Goal: Task Accomplishment & Management: Manage account settings

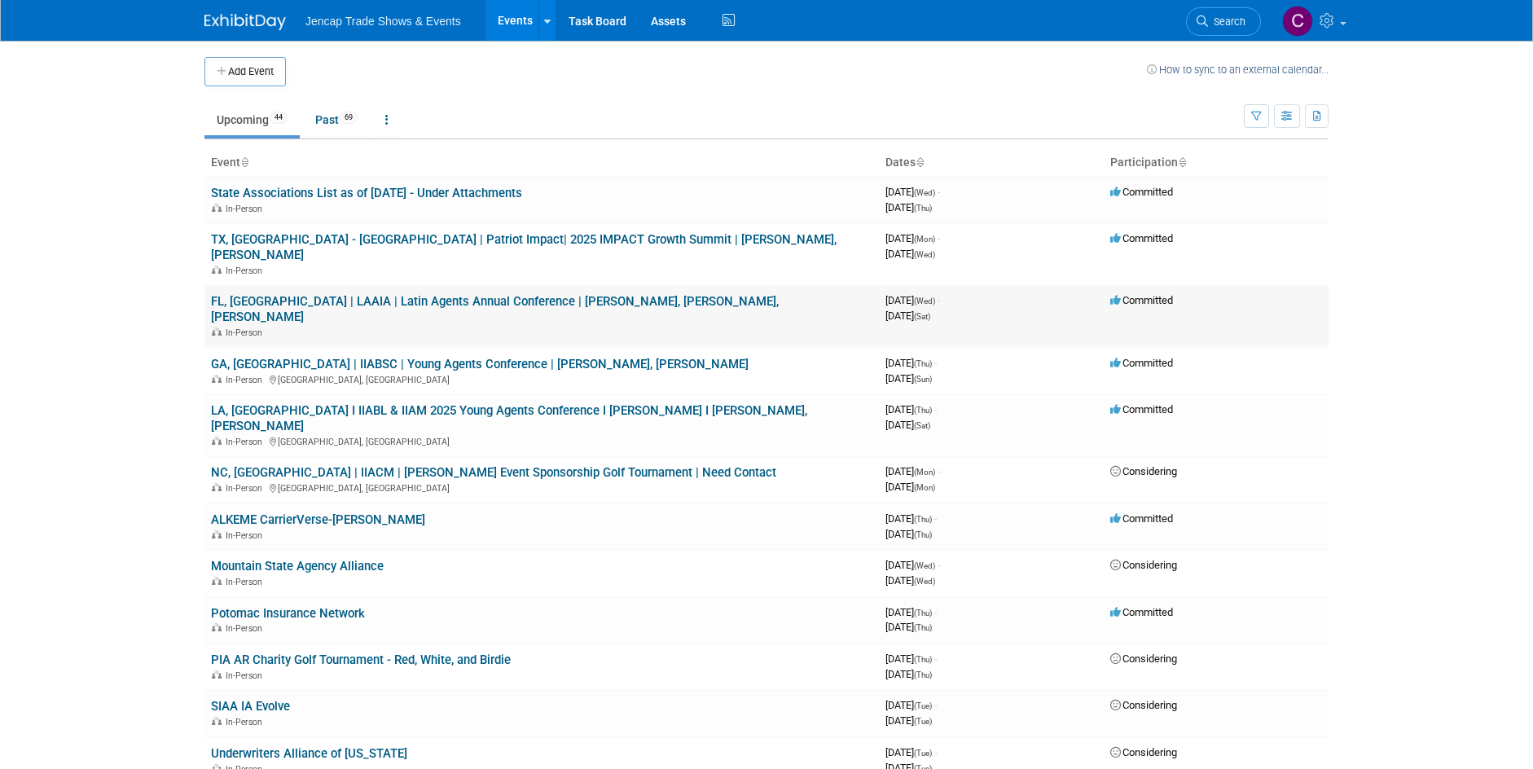
click at [485, 294] on link "FL, [GEOGRAPHIC_DATA] | LAAIA | Latin Agents Annual Conference | [PERSON_NAME],…" at bounding box center [495, 309] width 568 height 30
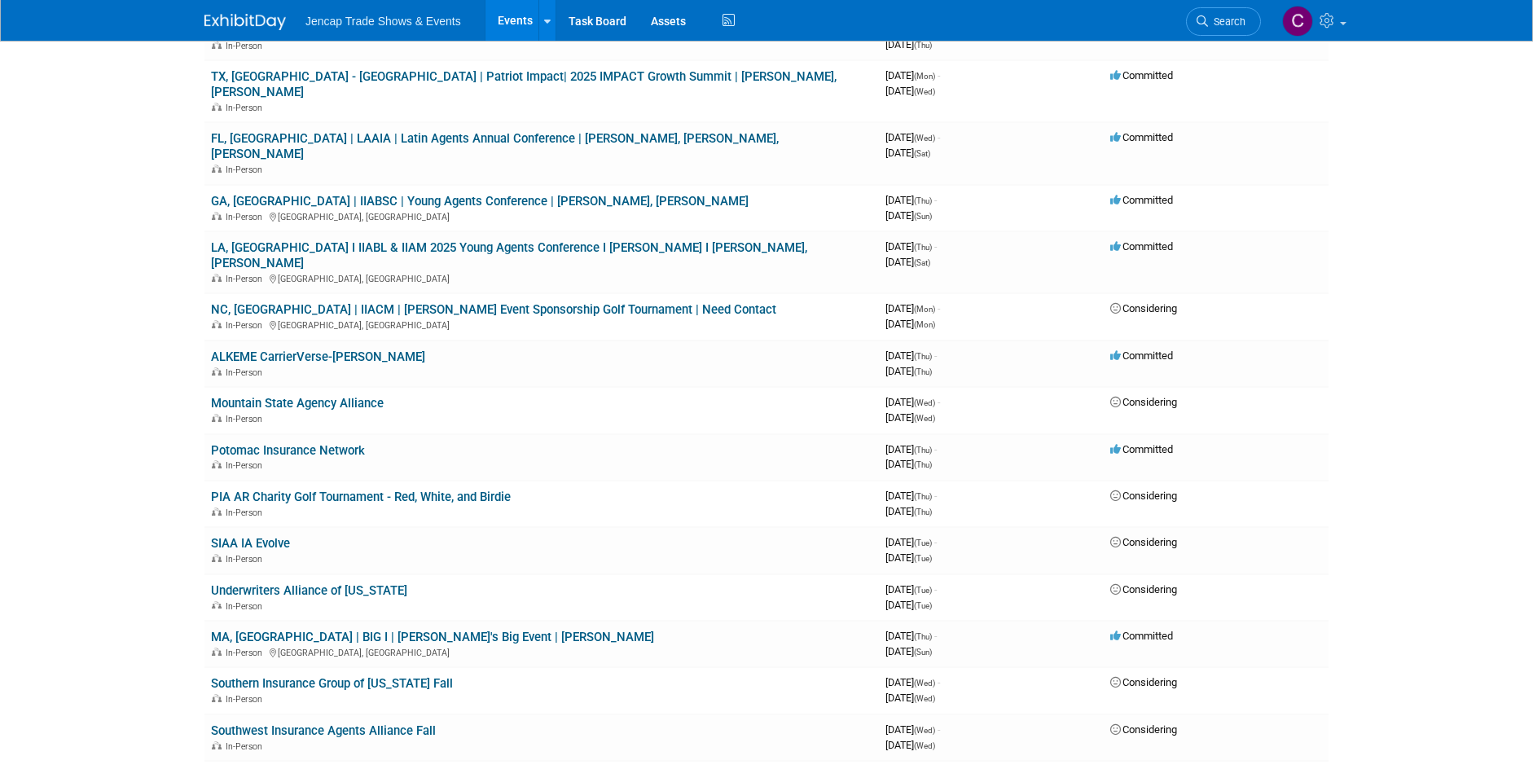
click at [33, 481] on body "Jencap Trade Shows & Events Events Add Event Bulk Upload Events Shareable Event…" at bounding box center [766, 221] width 1533 height 769
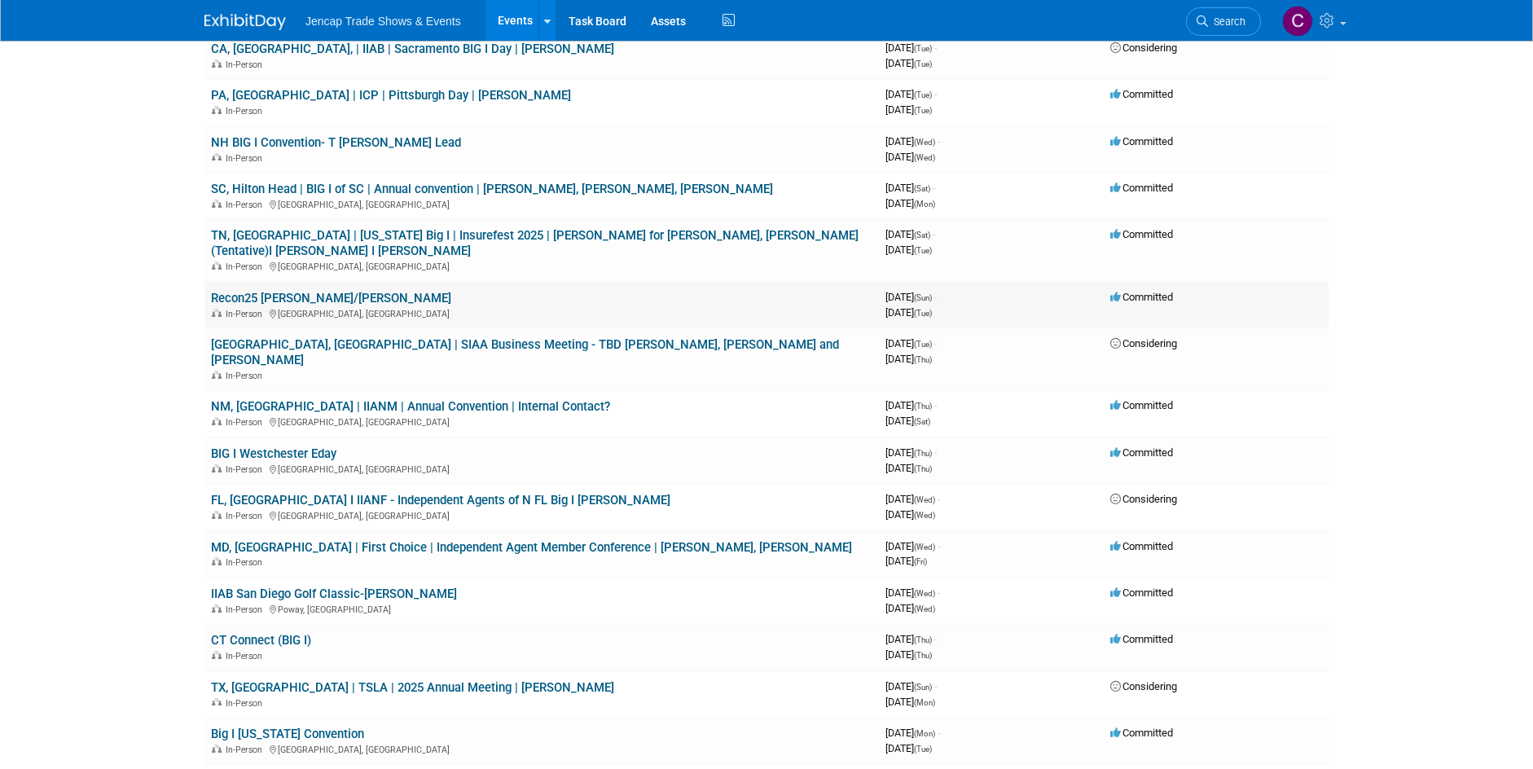
scroll to position [896, 0]
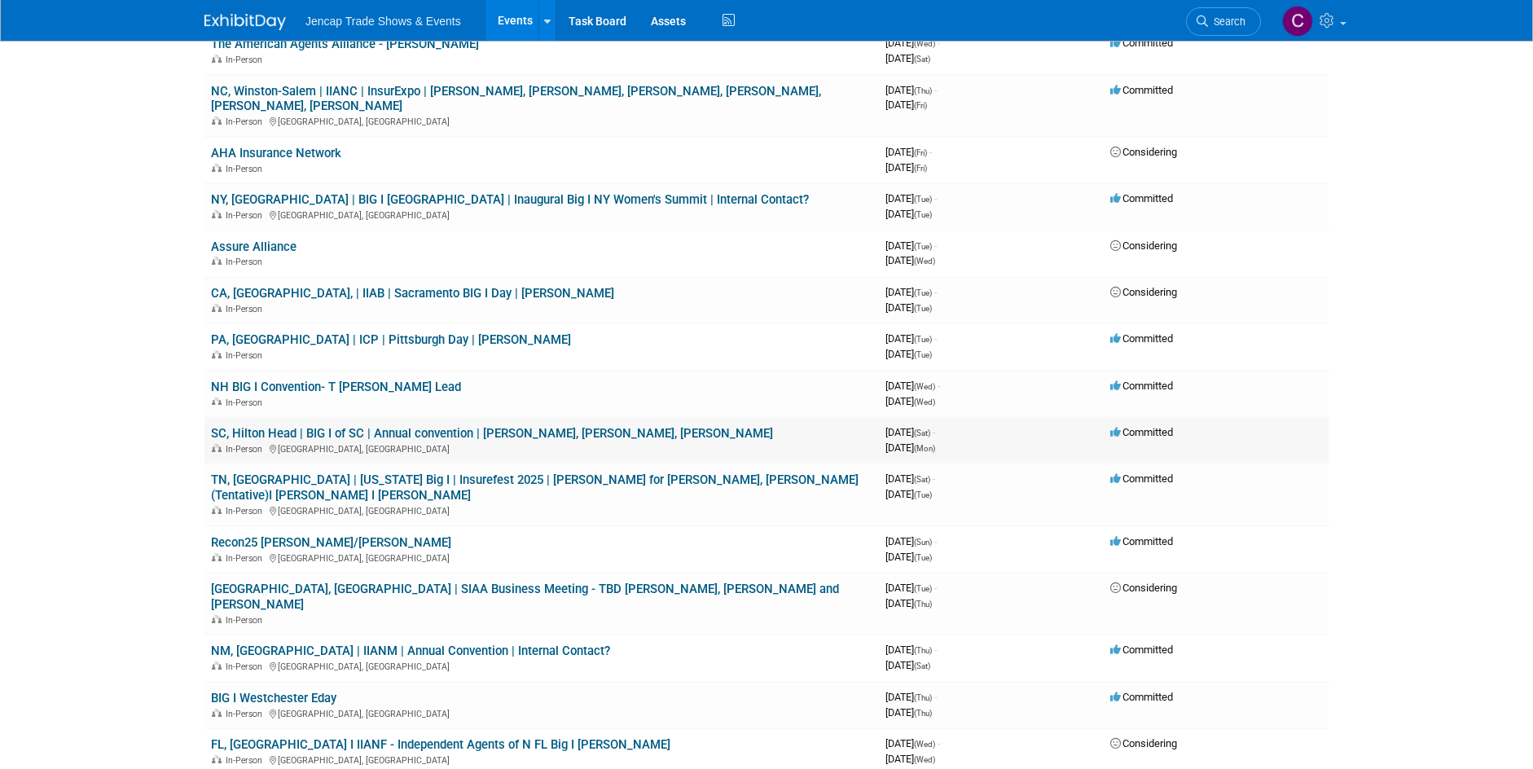
click at [440, 426] on link "SC, Hilton Head | BIG I of SC | Annual convention | [PERSON_NAME], [PERSON_NAME…" at bounding box center [492, 433] width 562 height 15
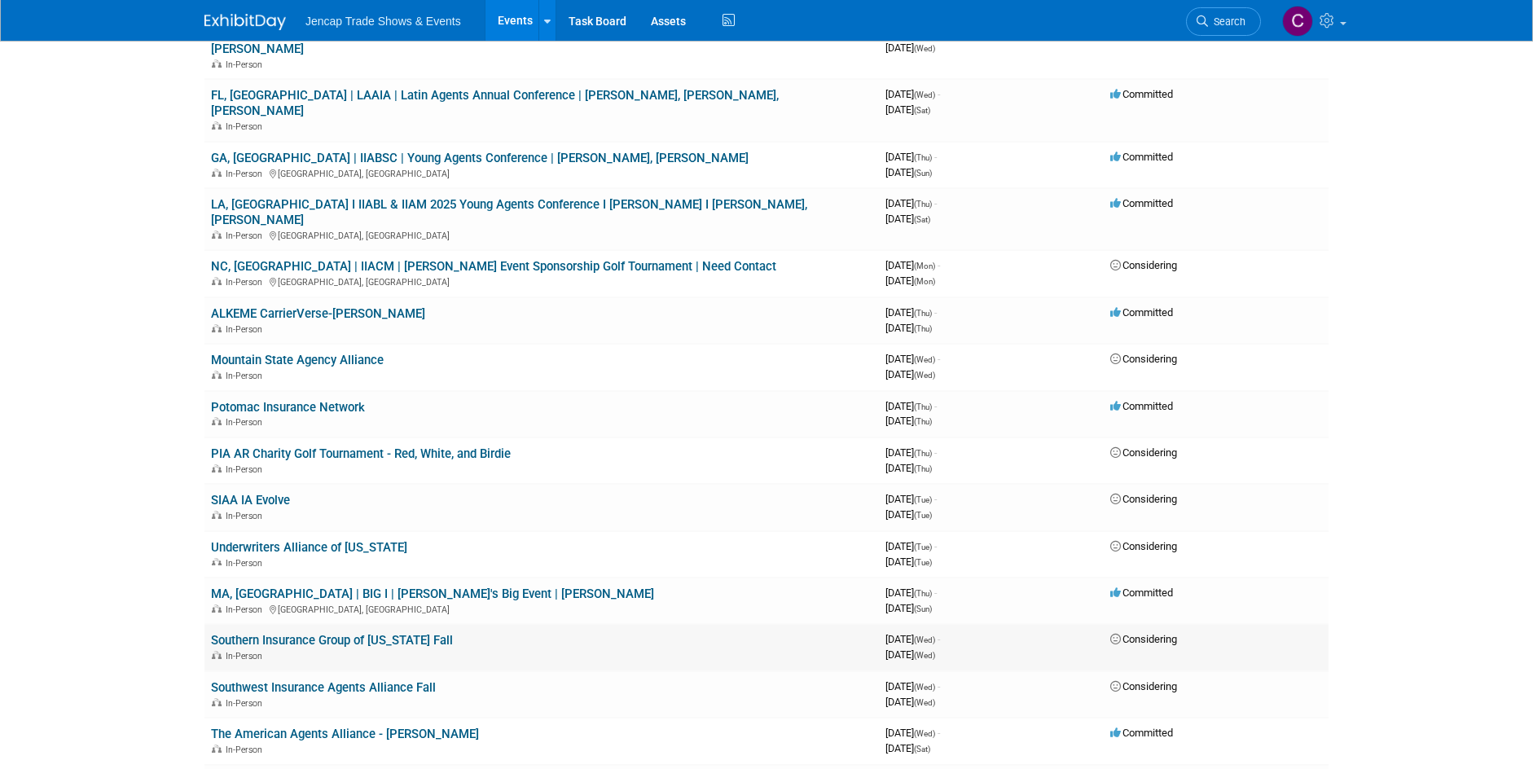
scroll to position [0, 0]
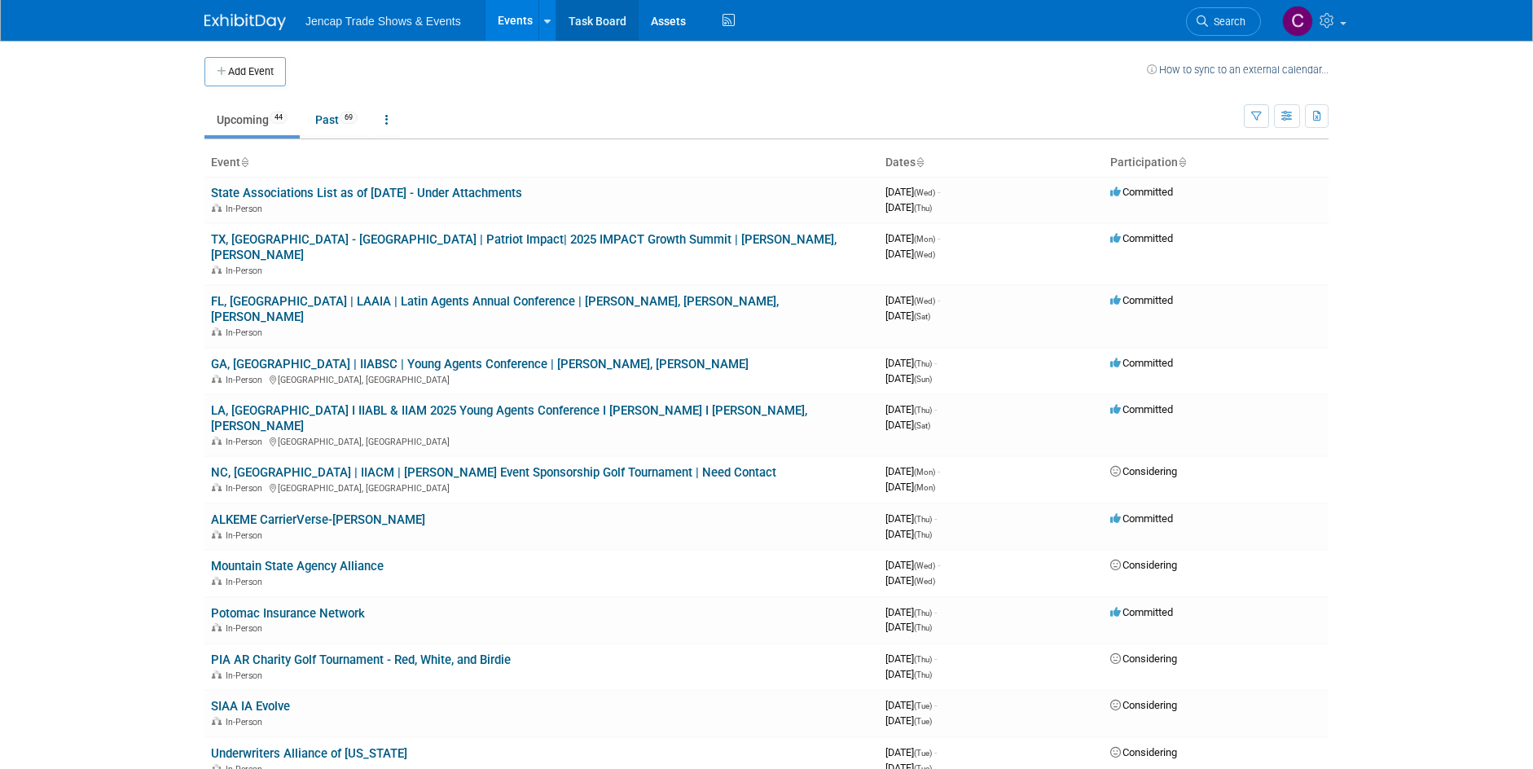
click at [588, 15] on link "Task Board" at bounding box center [597, 20] width 82 height 41
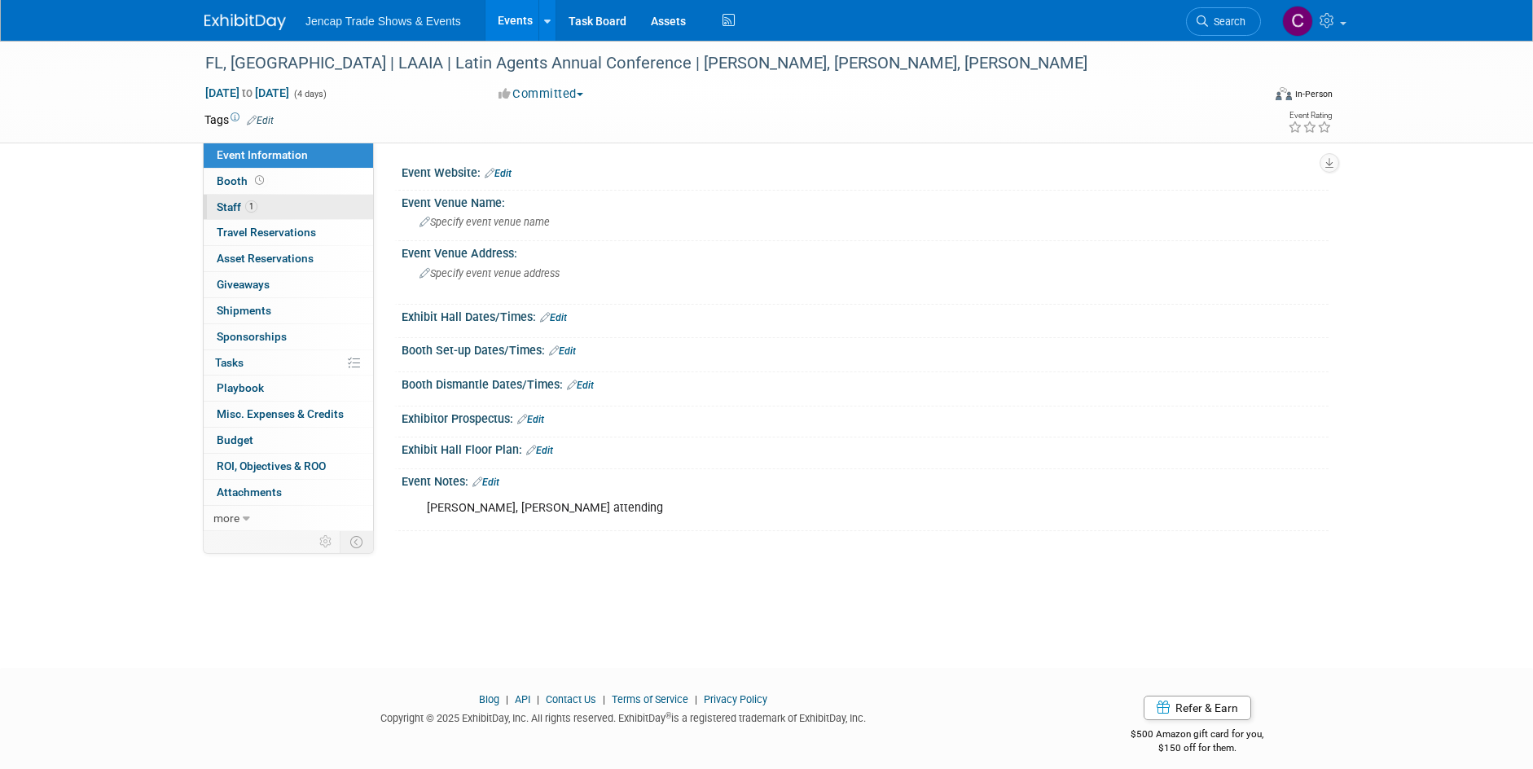
click at [220, 213] on span "Staff 1" at bounding box center [237, 206] width 41 height 13
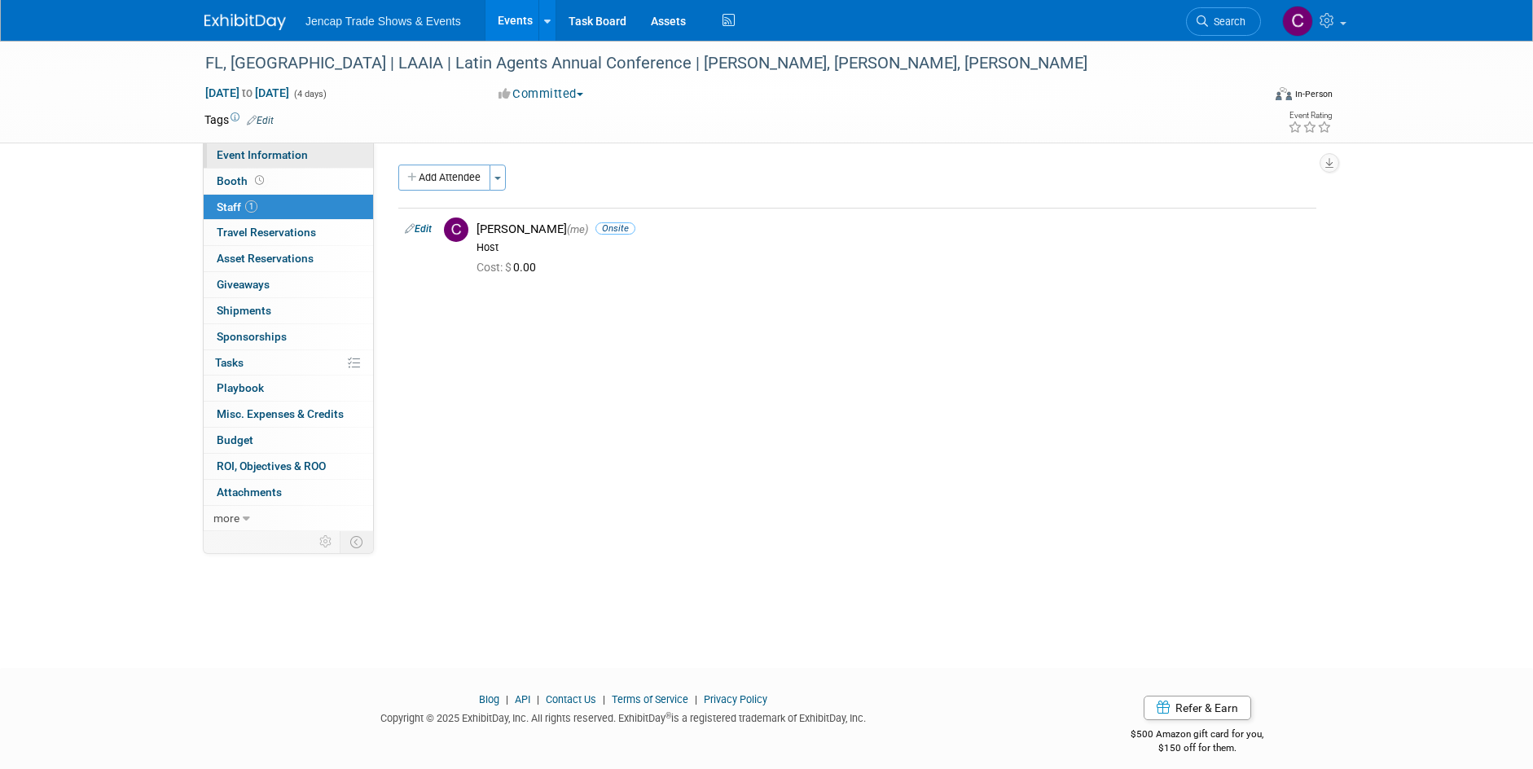
click at [266, 161] on link "Event Information" at bounding box center [288, 155] width 169 height 25
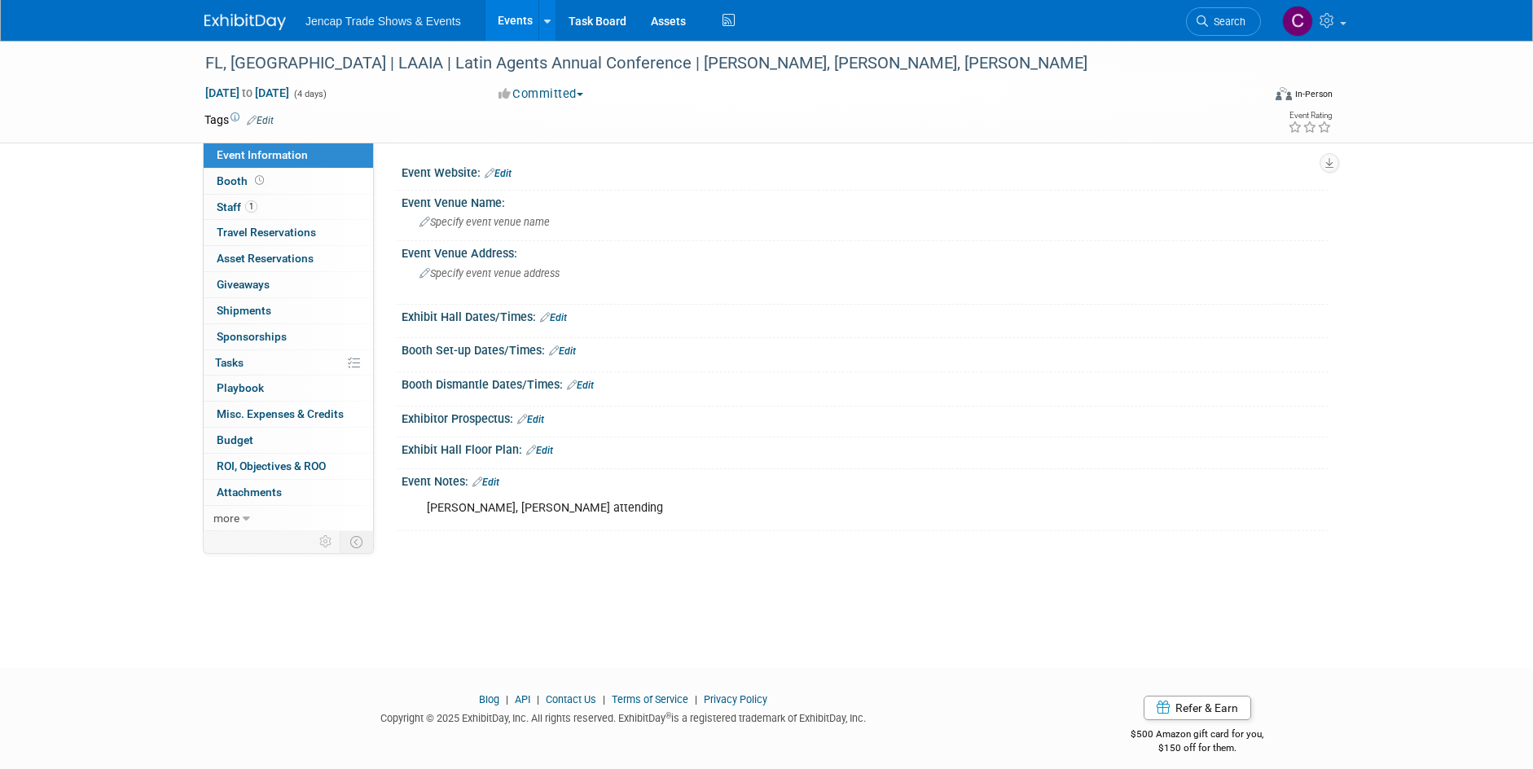
click at [494, 482] on link "Edit" at bounding box center [485, 482] width 27 height 11
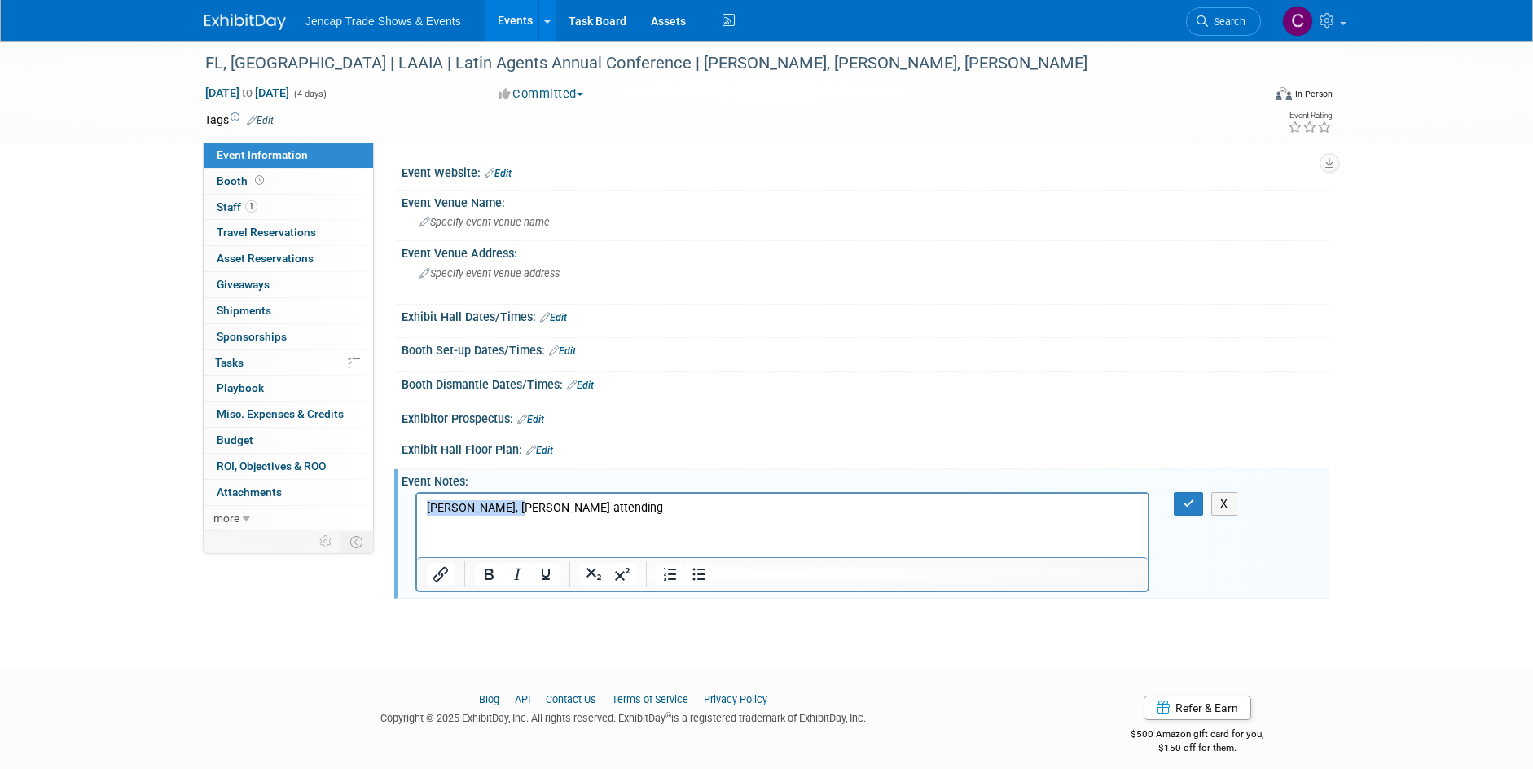
drag, startPoint x: 522, startPoint y: 509, endPoint x: 393, endPoint y: 513, distance: 129.6
click at [417, 513] on html "Wendy Sanderson, Katie Nehls attending" at bounding box center [782, 505] width 731 height 23
click at [574, 512] on p "Katie Nehls attending" at bounding box center [783, 508] width 712 height 16
click at [1193, 503] on icon "button" at bounding box center [1189, 503] width 12 height 11
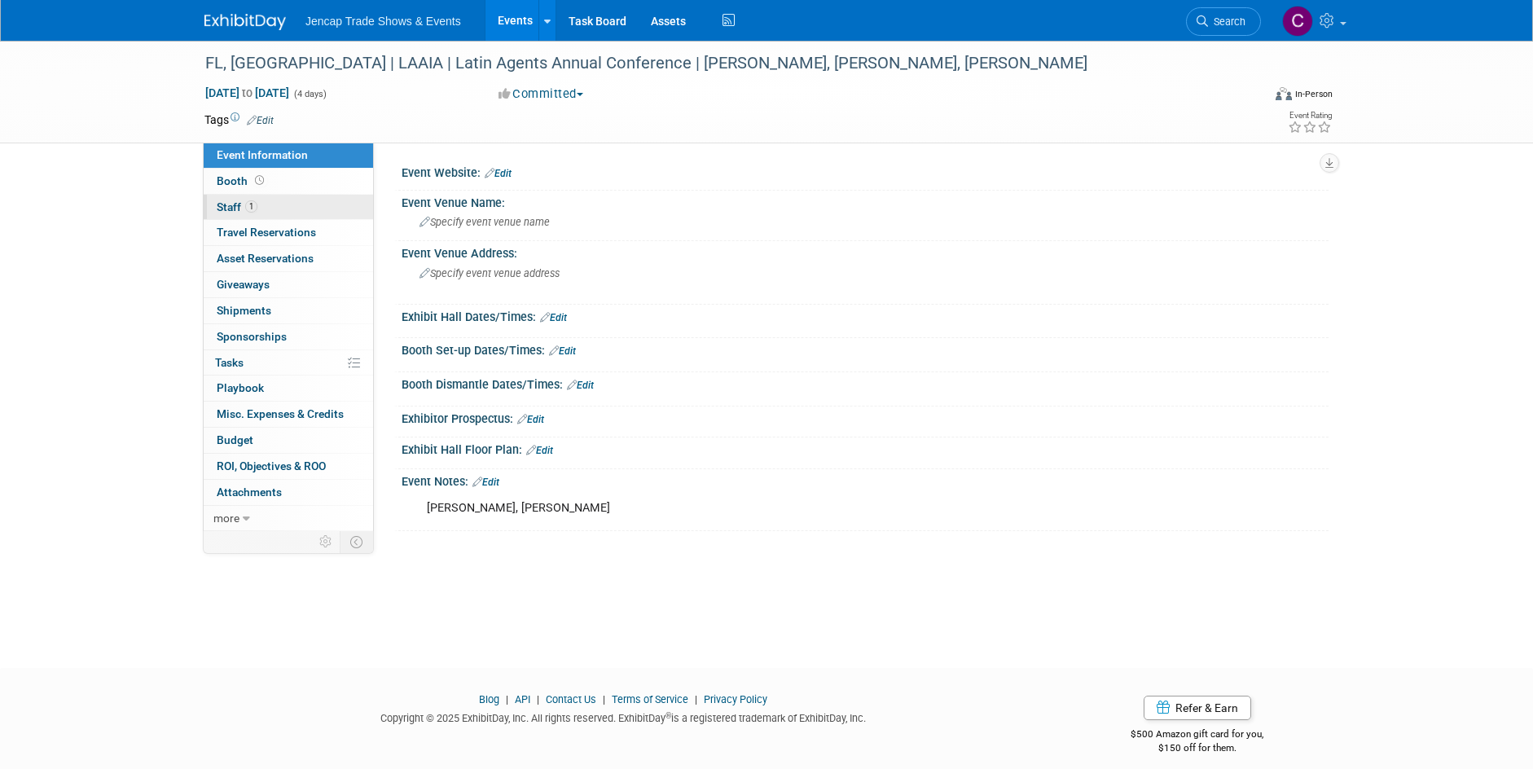
click at [220, 205] on span "Staff 1" at bounding box center [237, 206] width 41 height 13
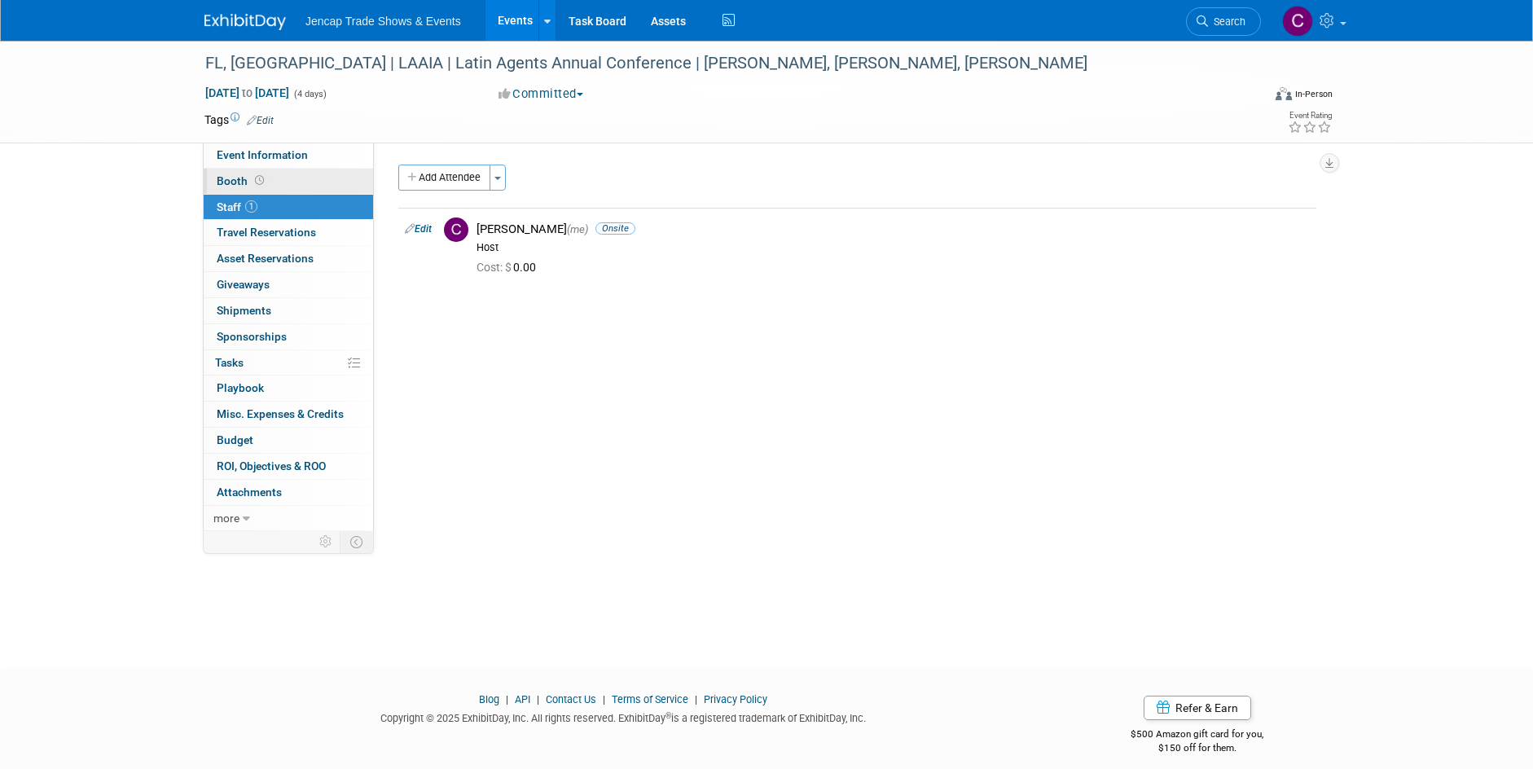
click at [218, 184] on span "Booth" at bounding box center [242, 180] width 51 height 13
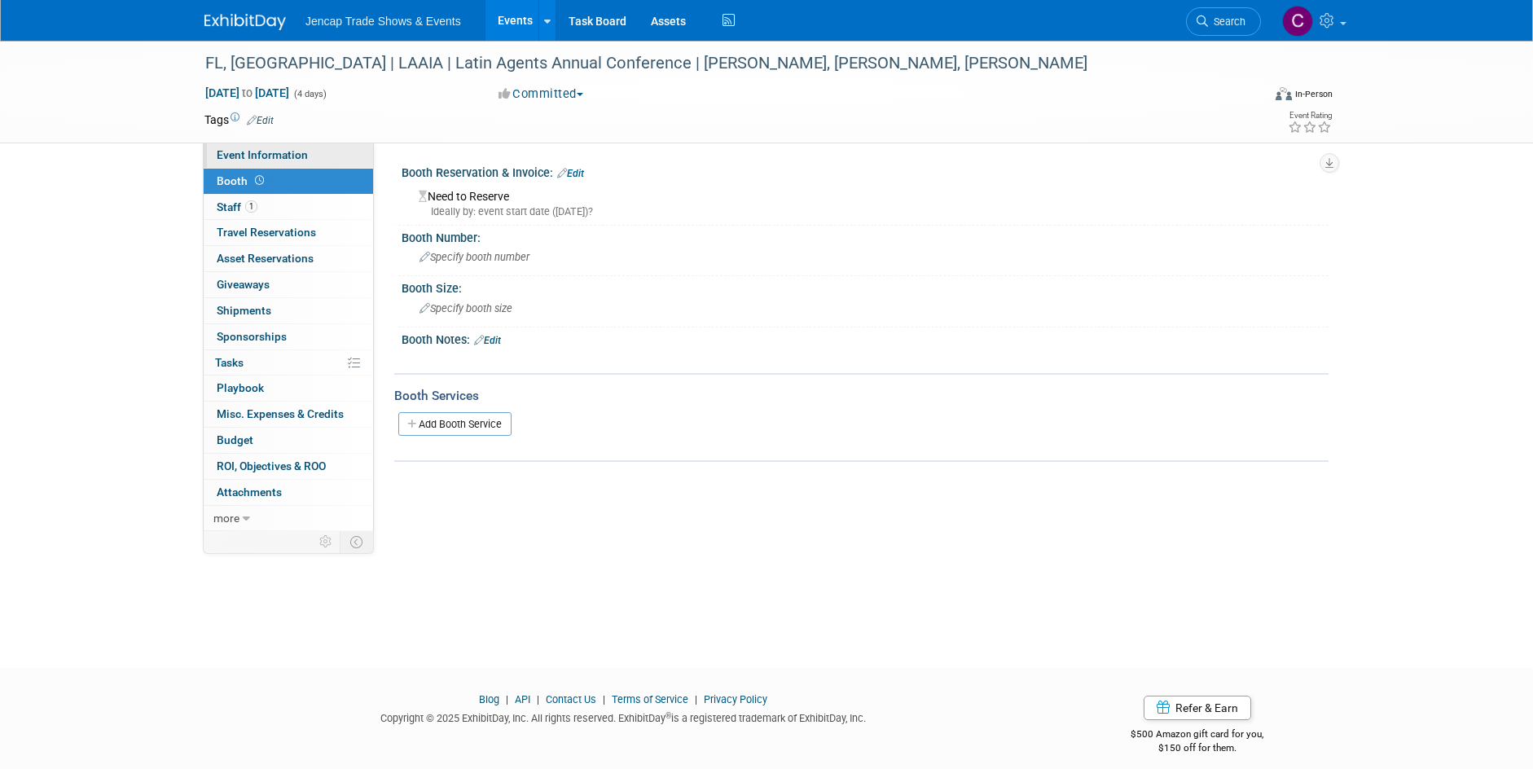
click at [242, 160] on span "Event Information" at bounding box center [262, 154] width 91 height 13
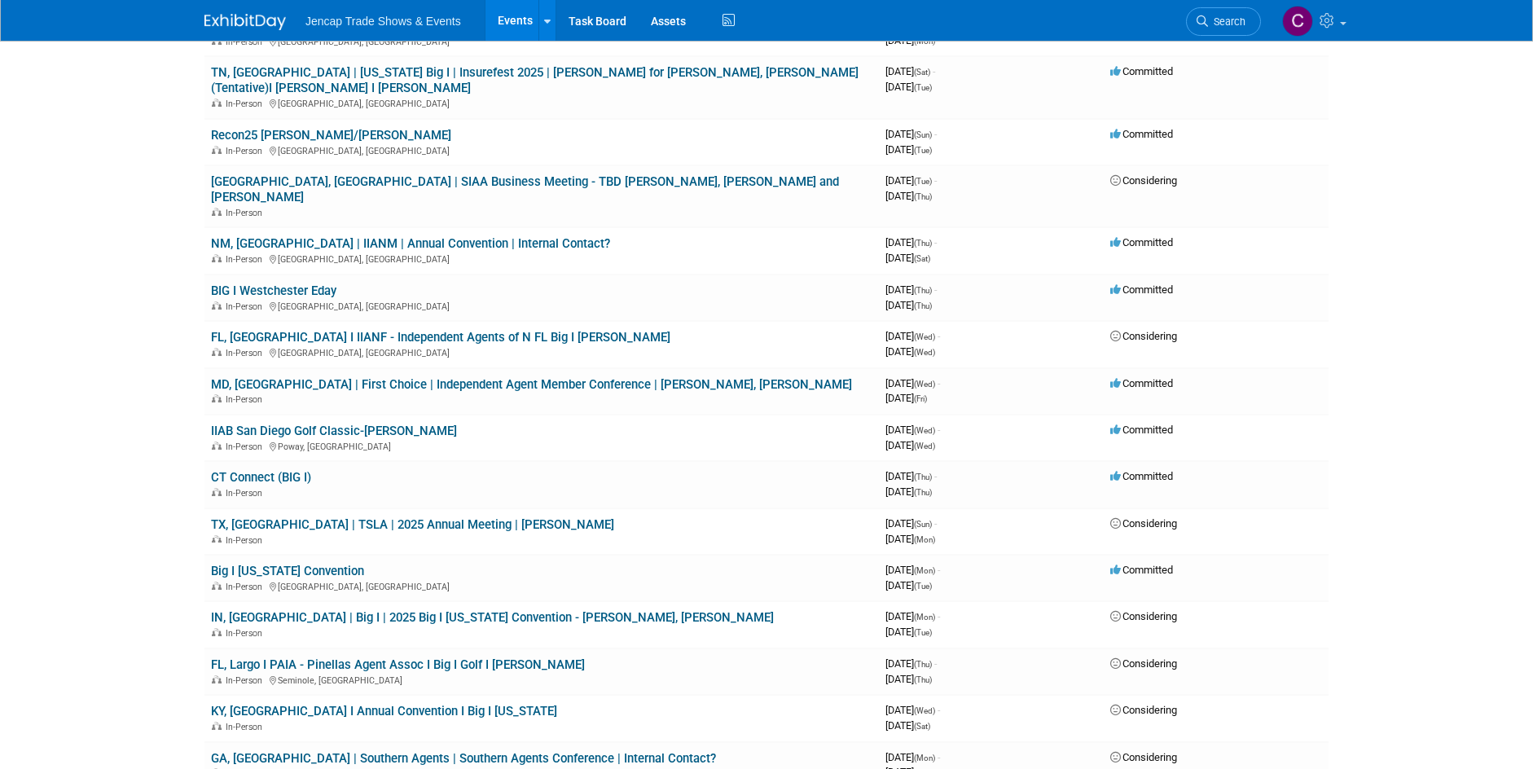
scroll to position [1548, 0]
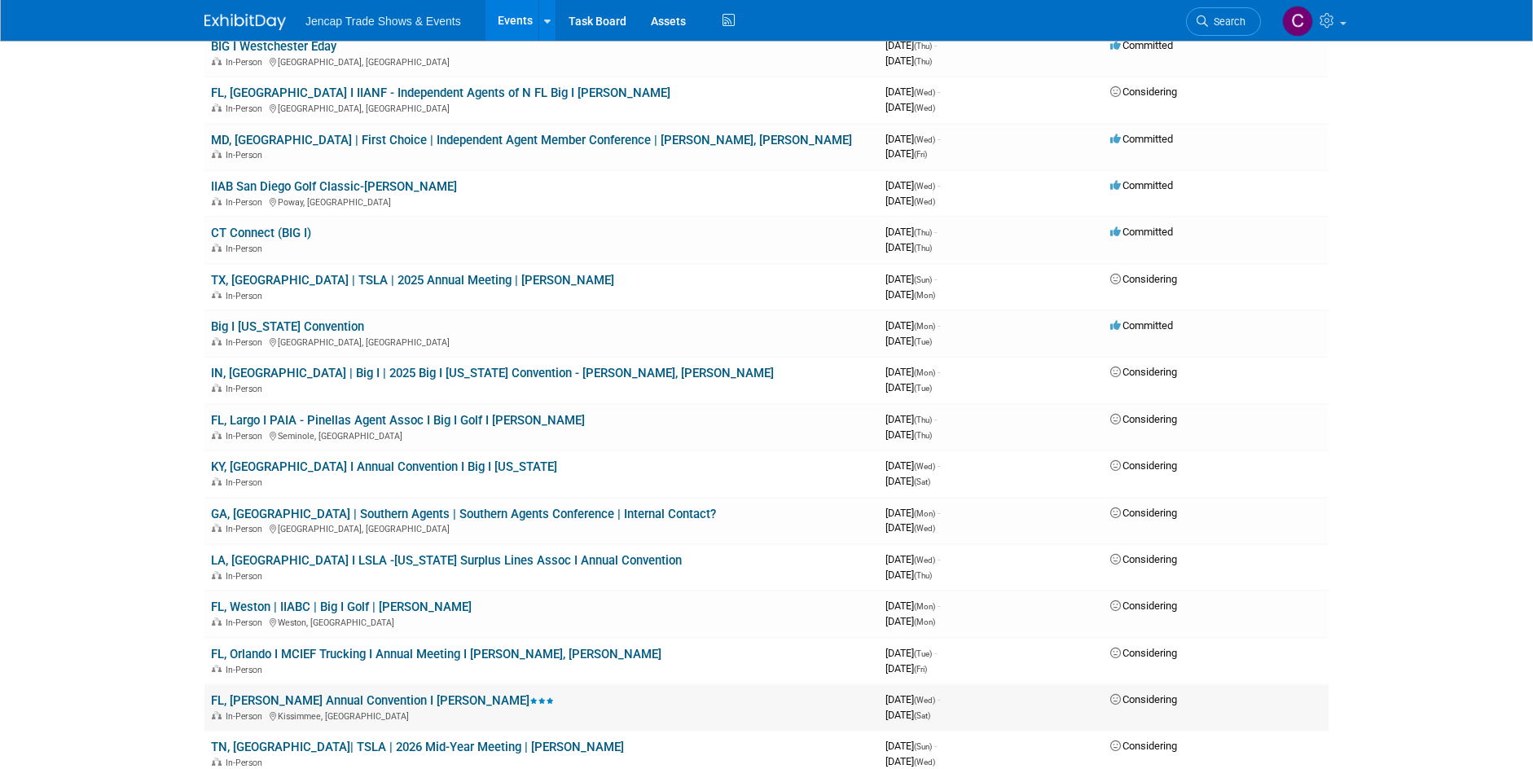
click at [366, 693] on link "FL, Orlando I FAIA Annual Convention I Allison" at bounding box center [382, 700] width 343 height 15
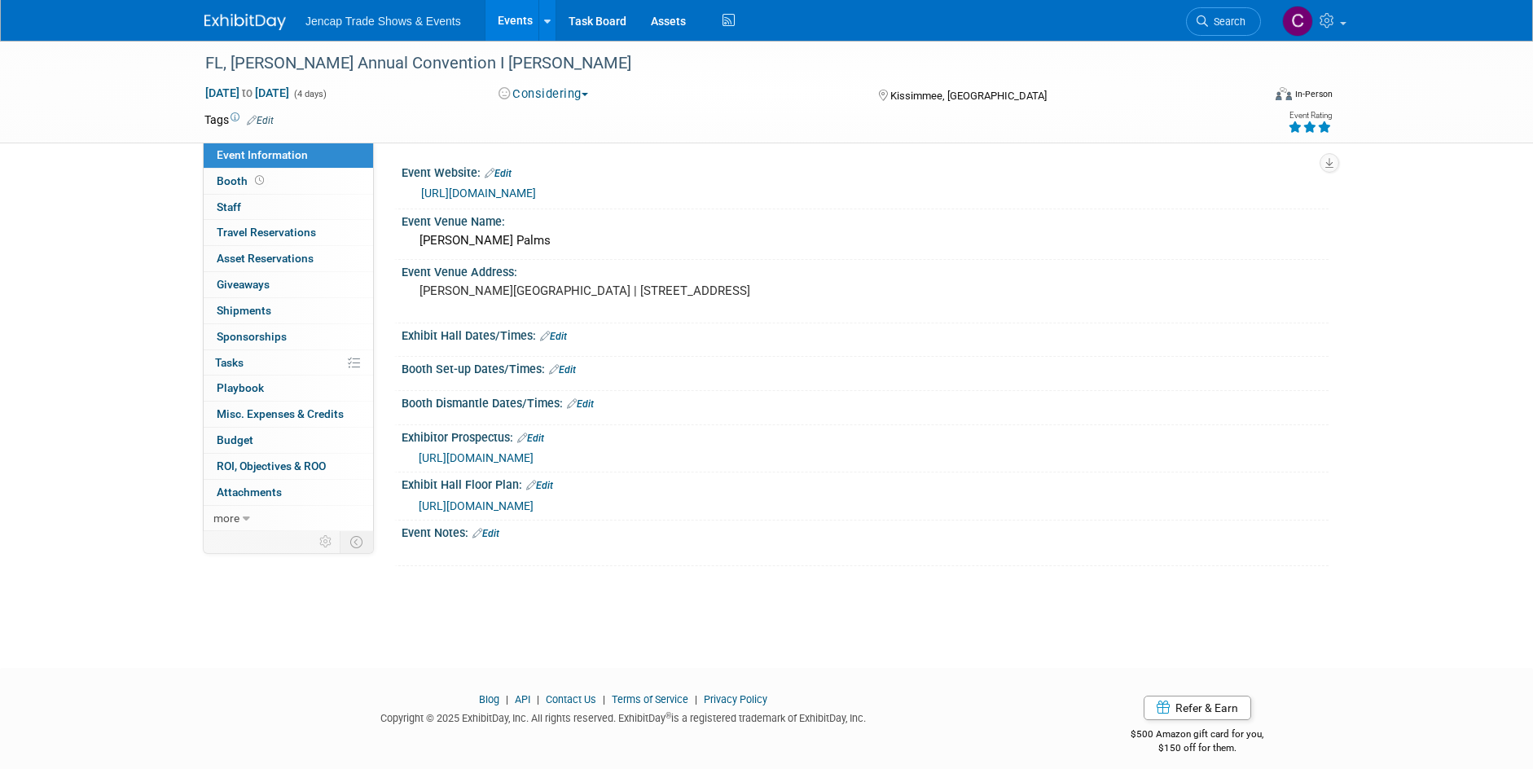
click at [569, 95] on button "Considering" at bounding box center [544, 94] width 102 height 17
click at [558, 116] on link "Committed" at bounding box center [558, 120] width 129 height 23
click at [238, 206] on span "Staff 0" at bounding box center [229, 206] width 24 height 13
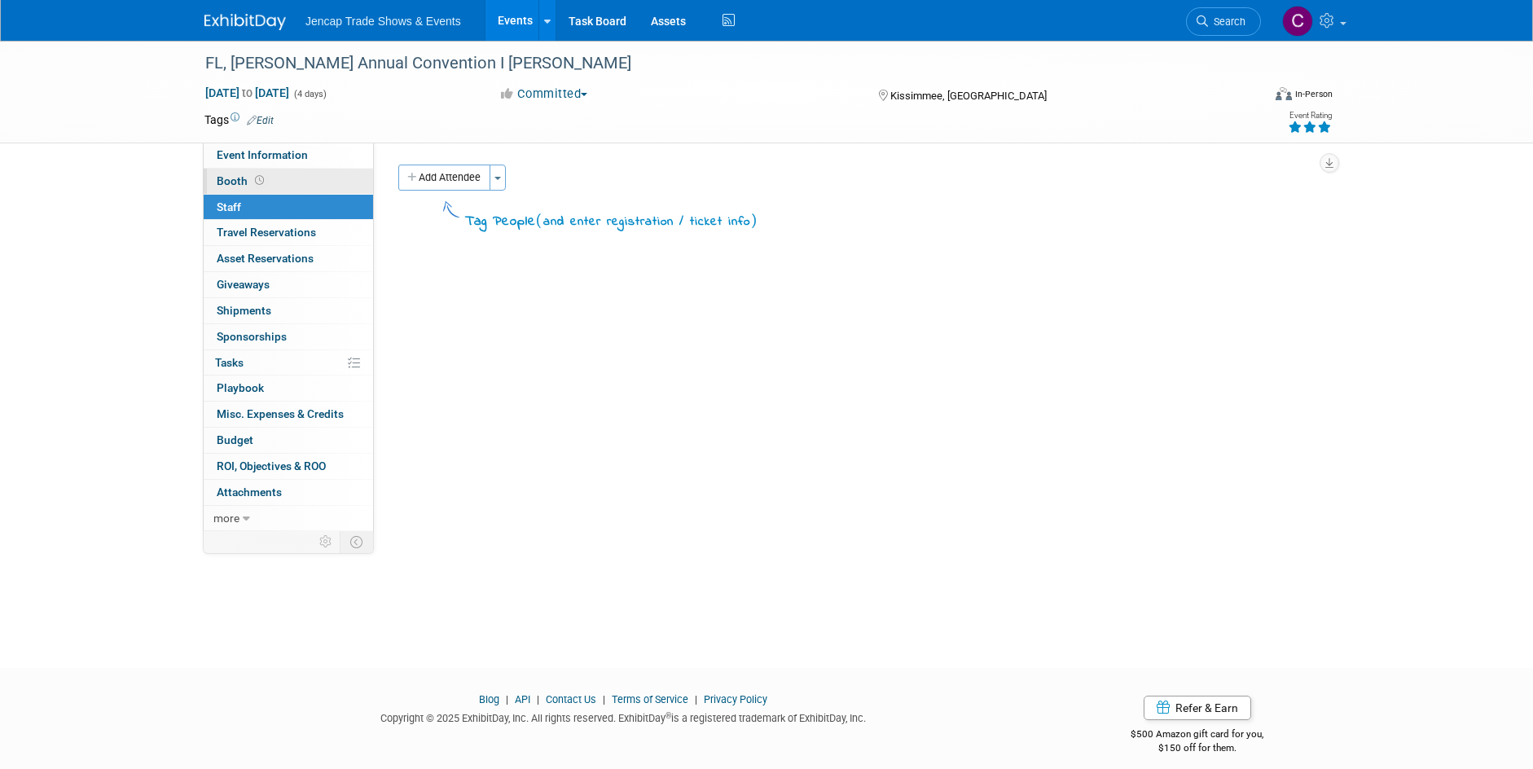
click at [232, 183] on span "Booth" at bounding box center [242, 180] width 51 height 13
